Goal: Information Seeking & Learning: Learn about a topic

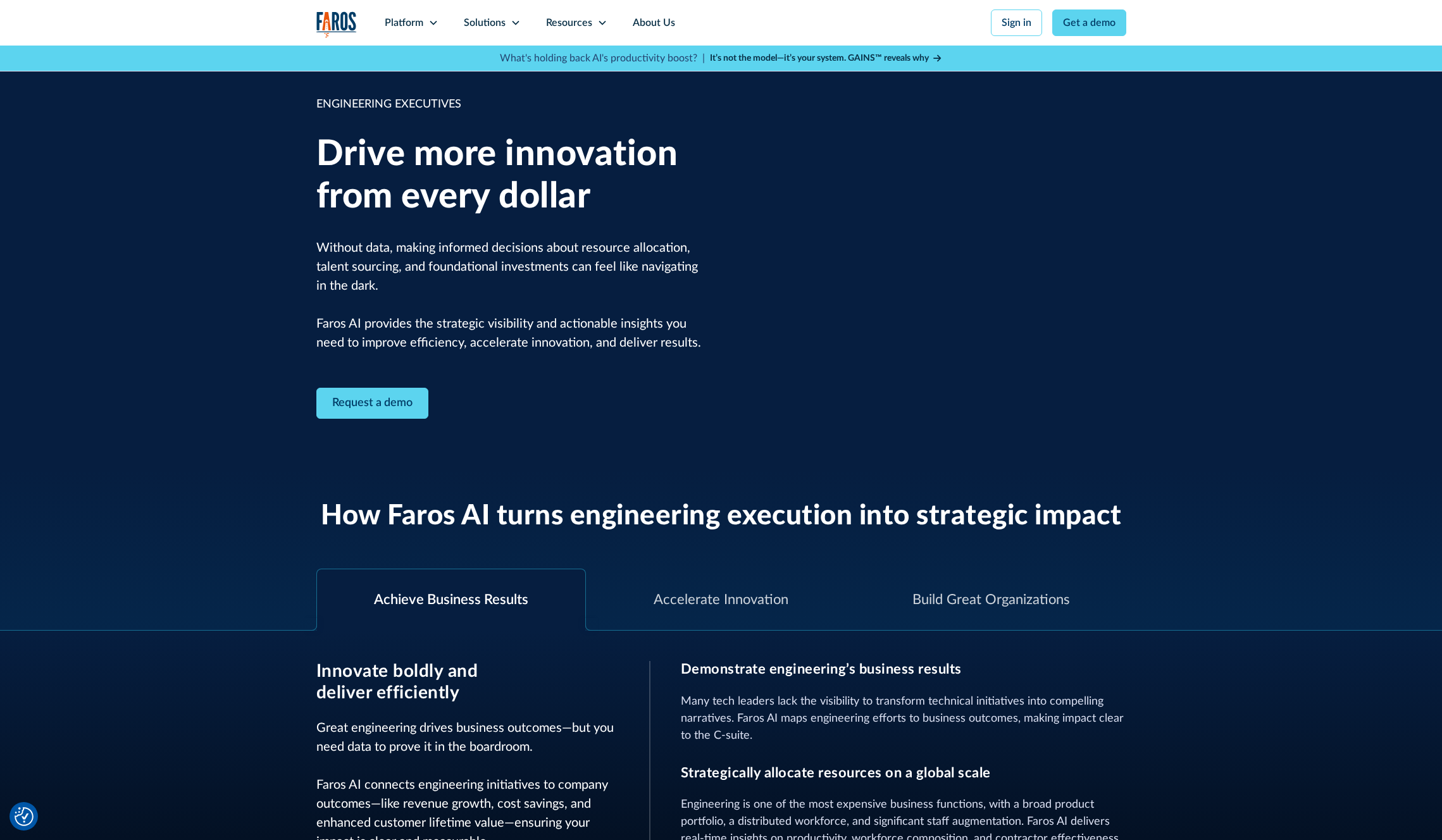
click at [1265, 383] on div "ENGINEERING EXECUTIVES Drive more innovation from every dollar Without data, ma…" at bounding box center [721, 257] width 1442 height 424
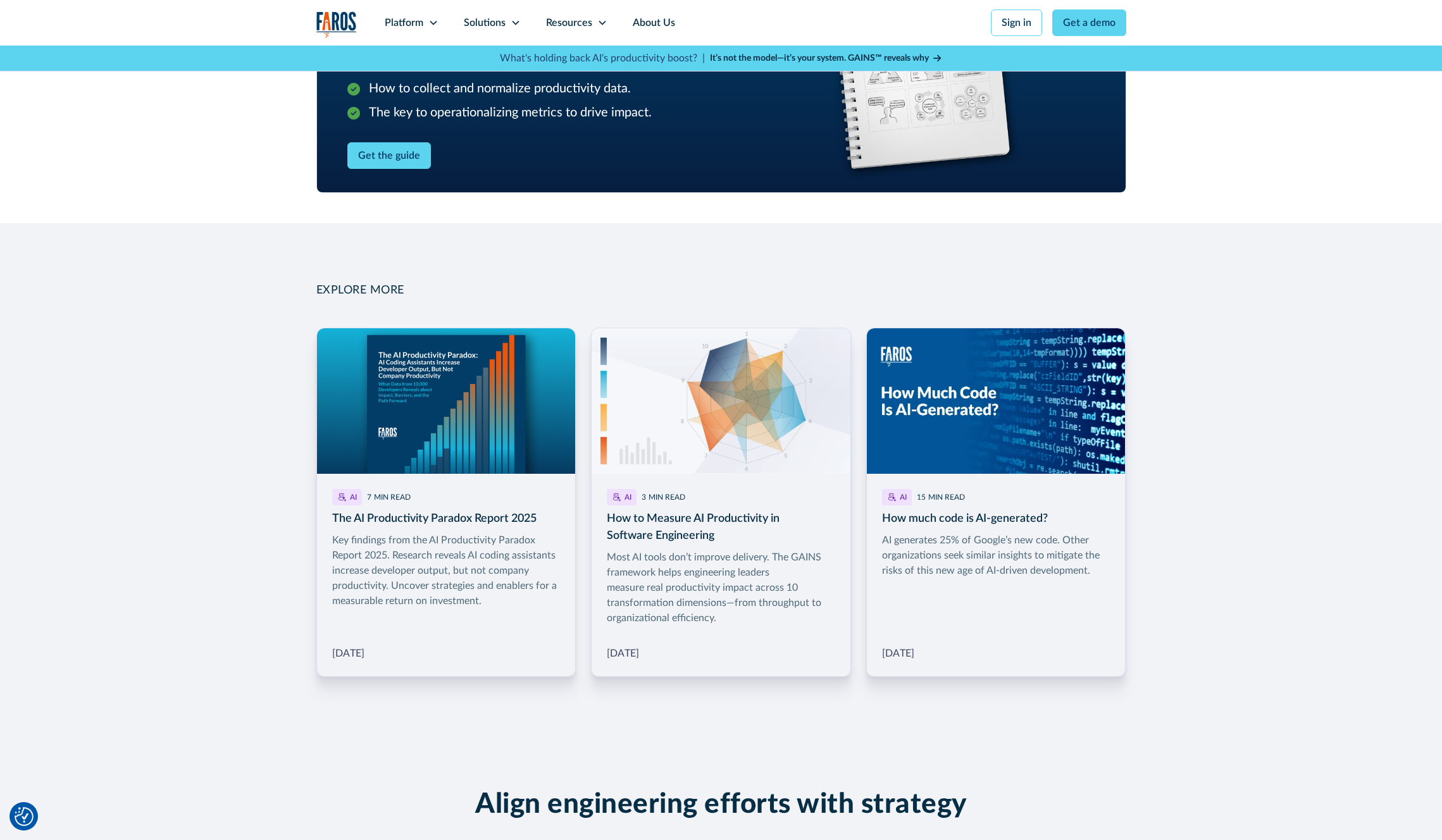
scroll to position [1610, 0]
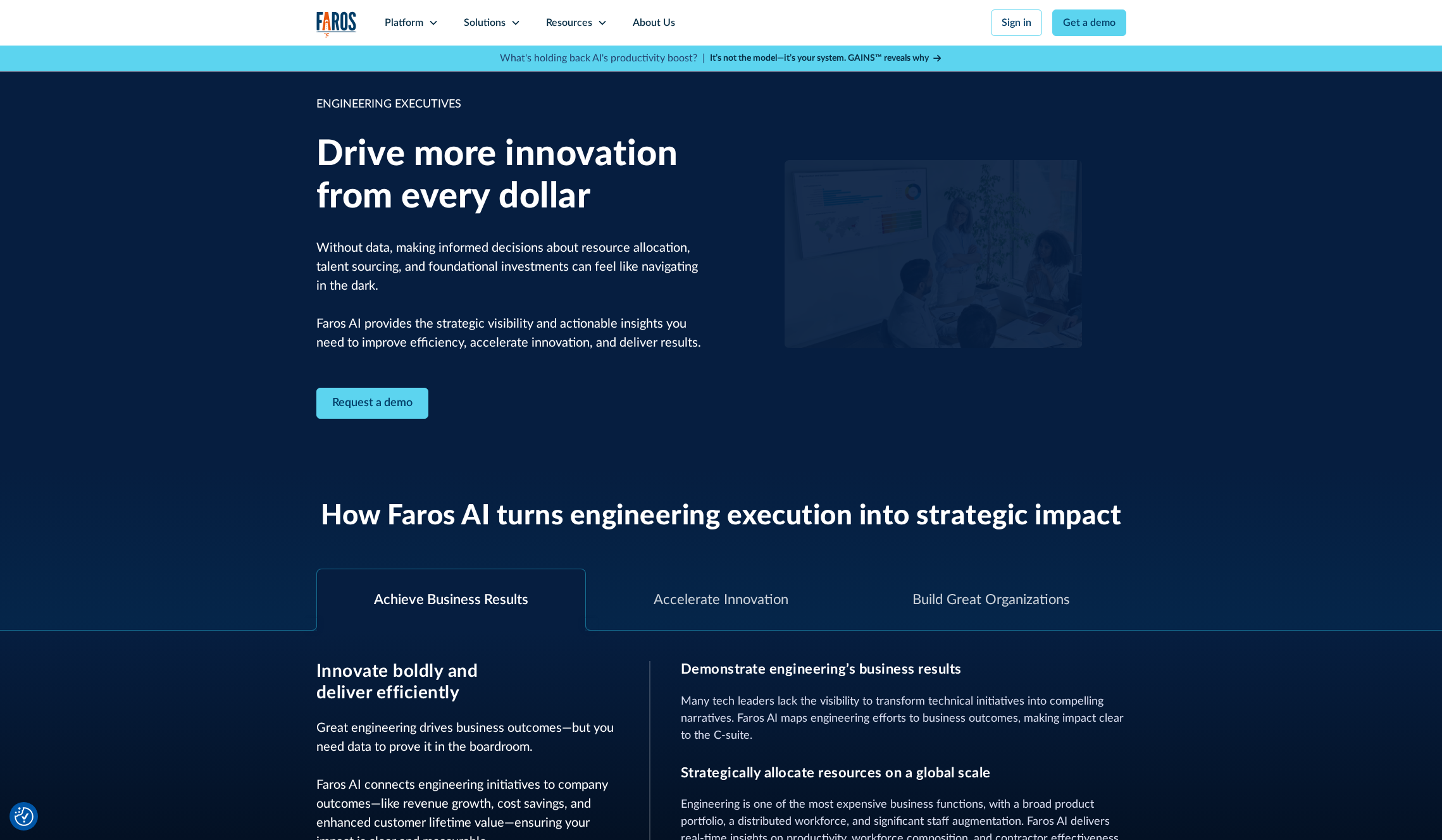
scroll to position [8, 0]
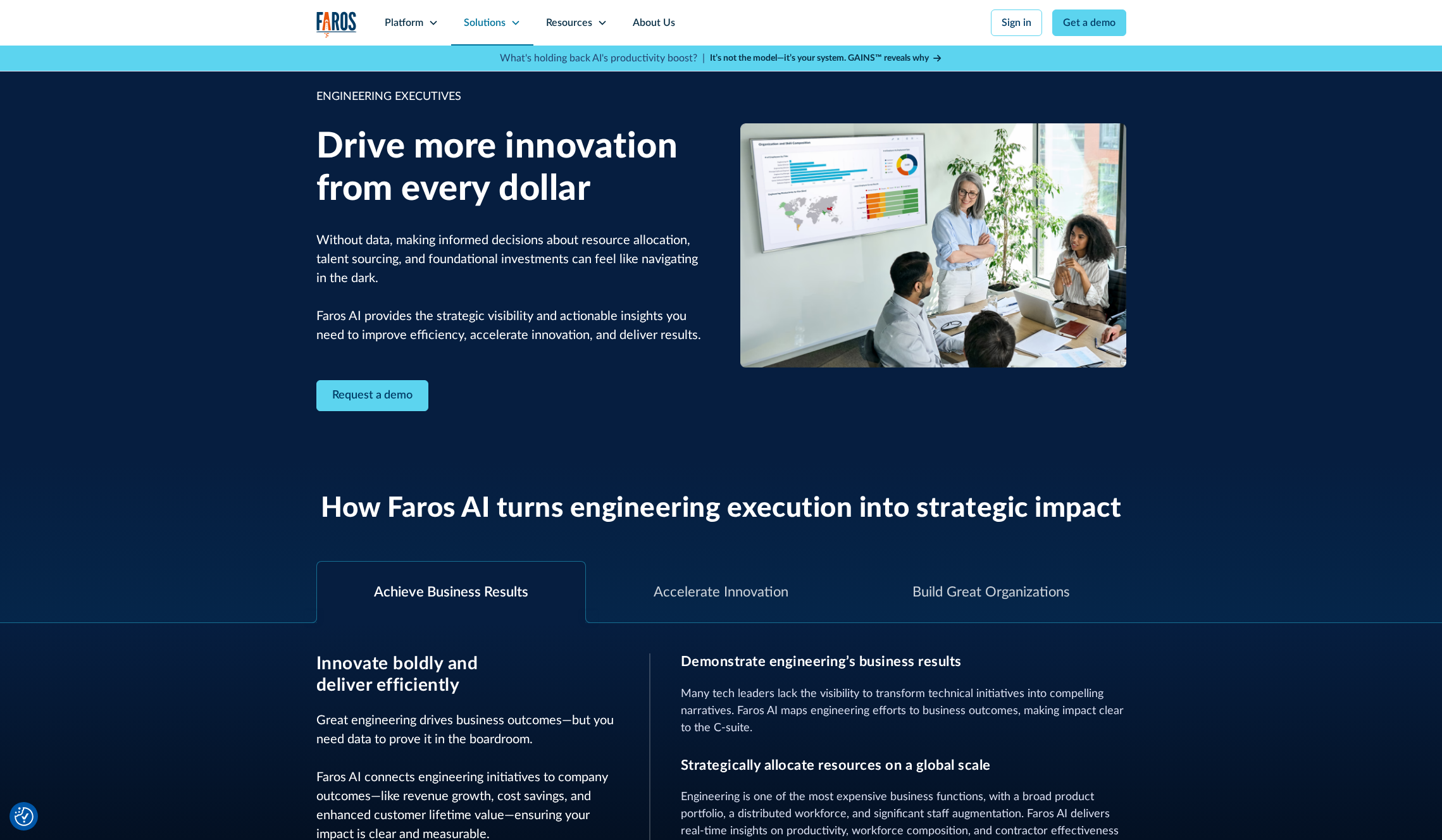
click at [505, 32] on div "Solutions" at bounding box center [492, 22] width 82 height 45
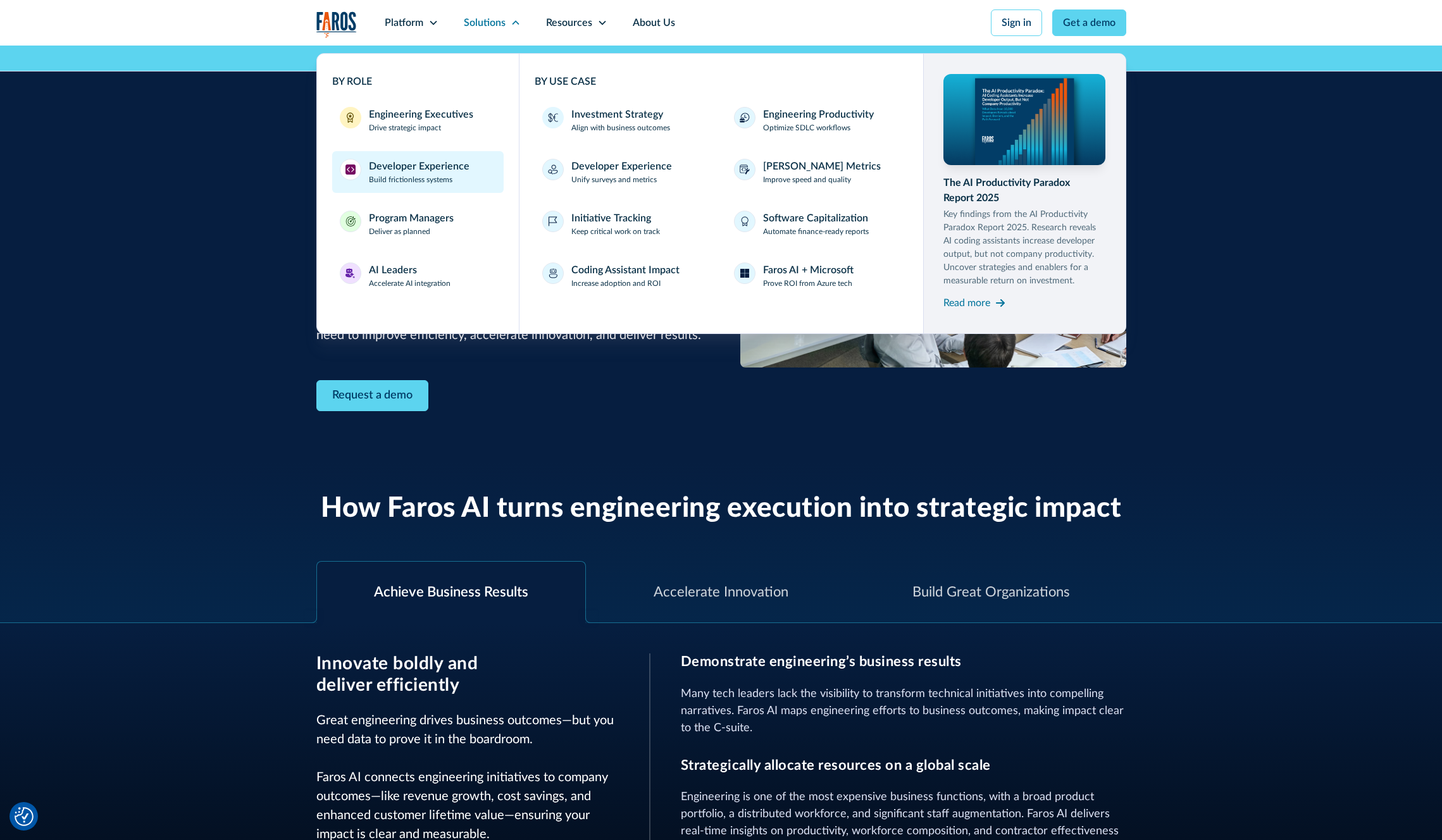
click at [438, 165] on div "Developer Experience" at bounding box center [419, 166] width 100 height 15
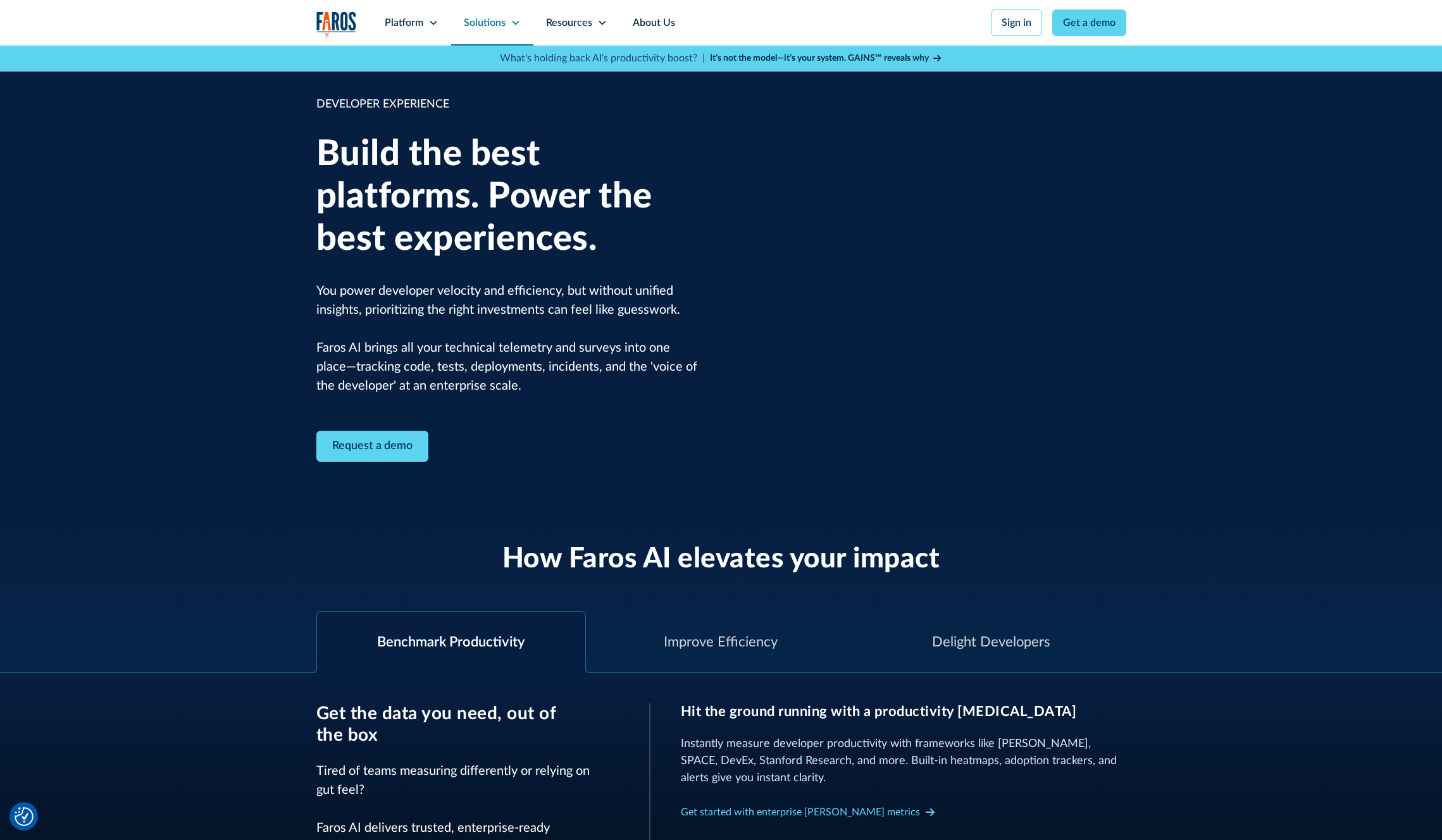
click at [475, 13] on div "Solutions" at bounding box center [492, 22] width 82 height 45
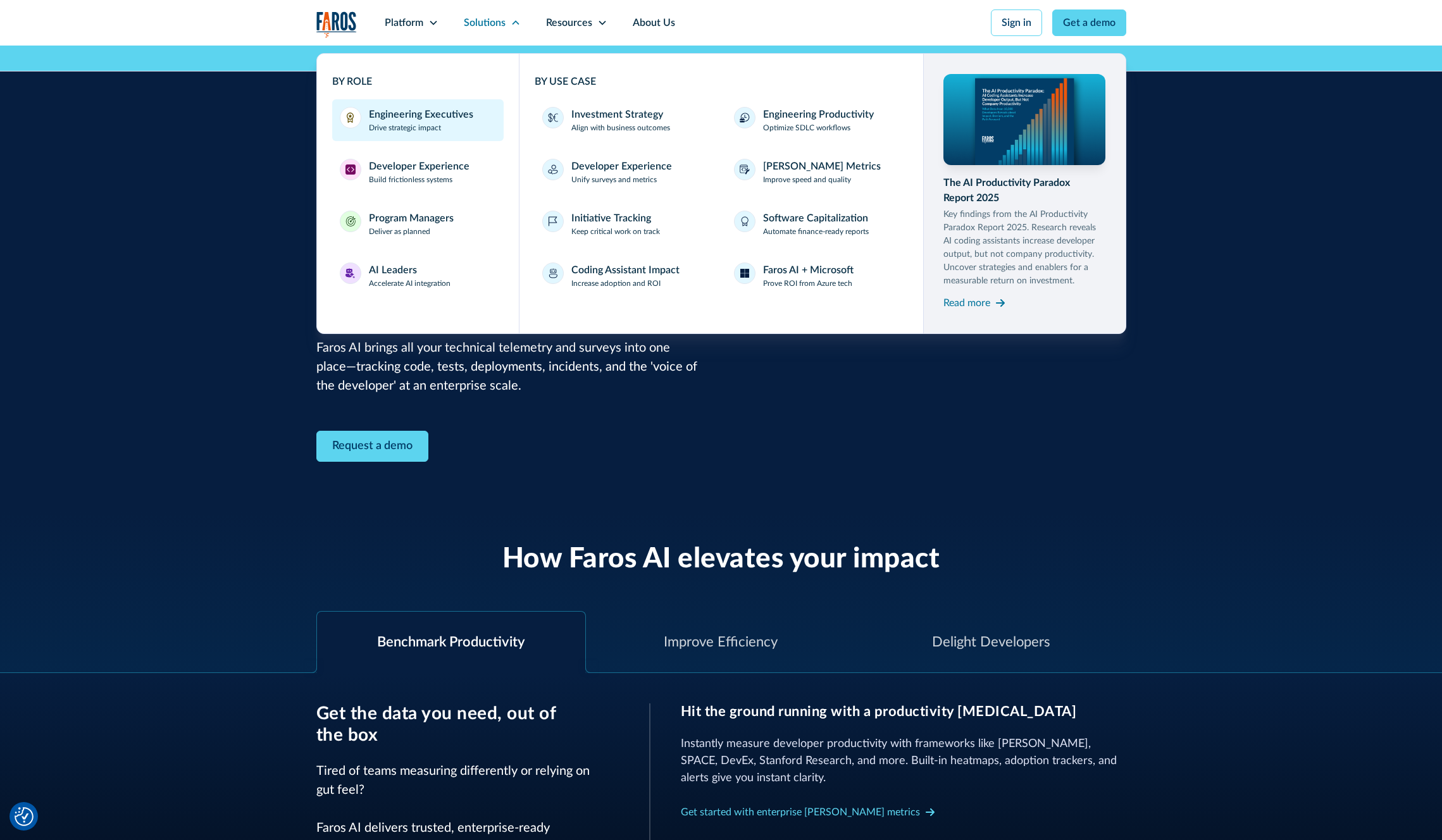
click at [438, 137] on link "Engineering Executives Drive strategic impact" at bounding box center [418, 120] width 172 height 42
